Goal: Transaction & Acquisition: Register for event/course

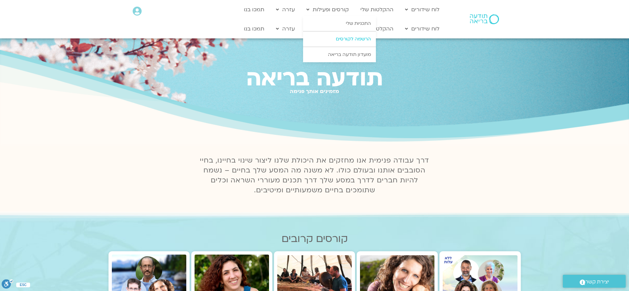
click at [347, 39] on link "הרשמה לקורסים" at bounding box center [339, 38] width 73 height 15
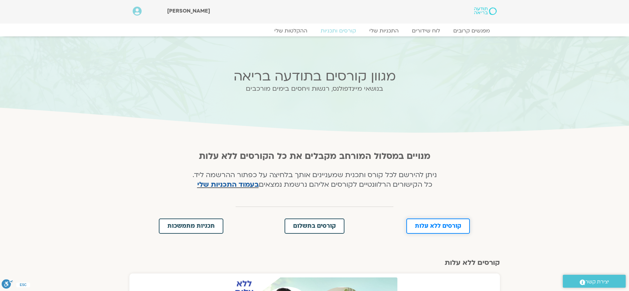
click at [436, 225] on span "קורסים ללא עלות" at bounding box center [438, 226] width 46 height 6
